Goal: Task Accomplishment & Management: Complete application form

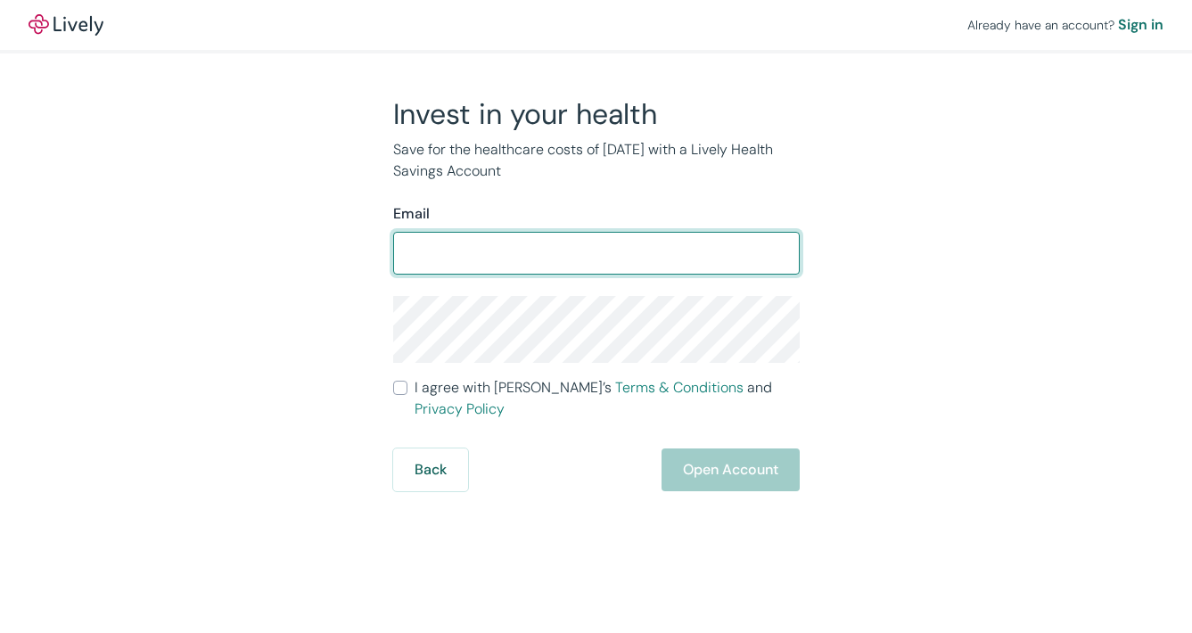
click at [717, 255] on input "Email" at bounding box center [596, 253] width 407 height 36
click at [703, 259] on input "Email" at bounding box center [596, 253] width 407 height 36
click at [571, 253] on input "Email" at bounding box center [596, 253] width 407 height 36
click at [1157, 16] on div "Sign in" at bounding box center [1140, 24] width 45 height 21
click at [564, 260] on input "Email" at bounding box center [596, 253] width 407 height 36
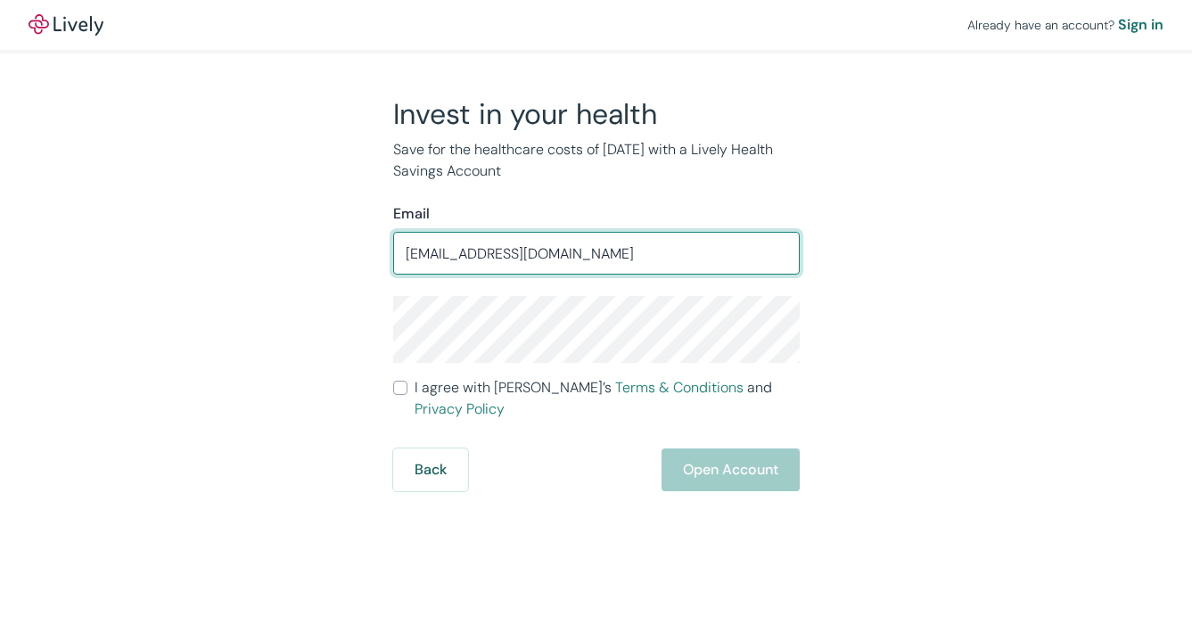
type input "[EMAIL_ADDRESS][DOMAIN_NAME]"
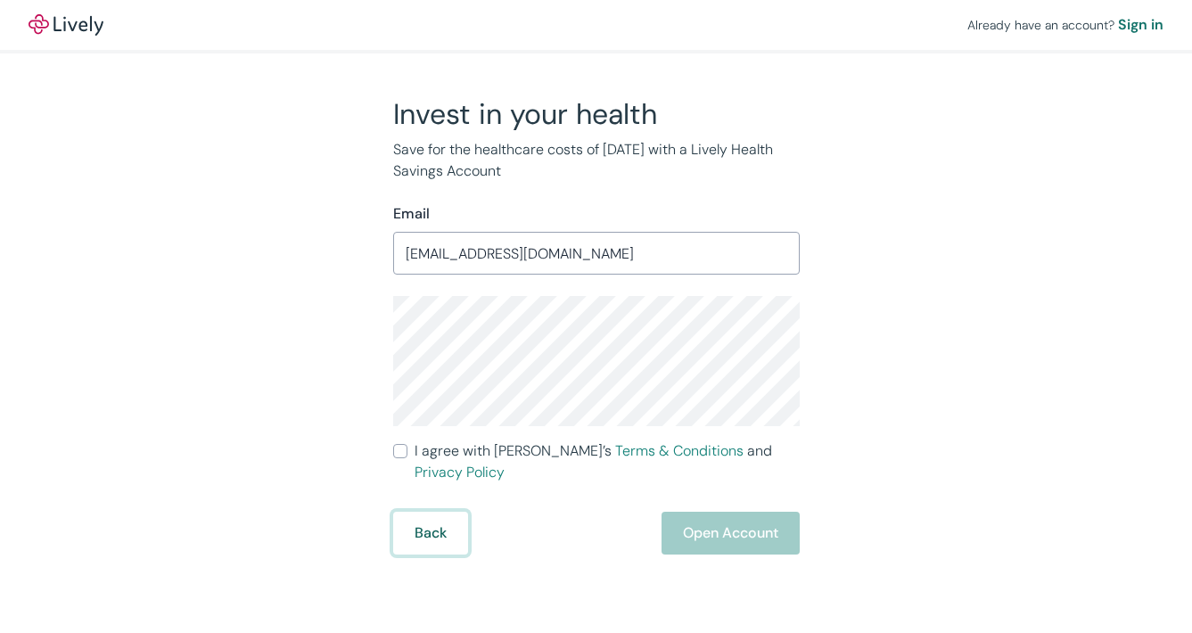
click at [438, 512] on button "Back" at bounding box center [430, 533] width 75 height 43
